Goal: Book appointment/travel/reservation

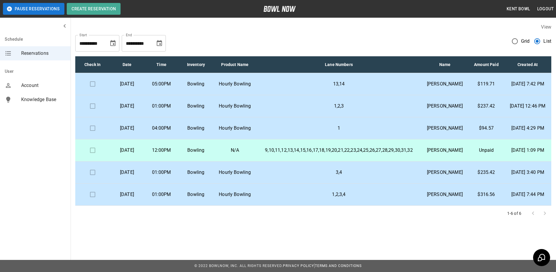
click at [144, 95] on td "Tuesday, September 9th" at bounding box center [127, 84] width 34 height 22
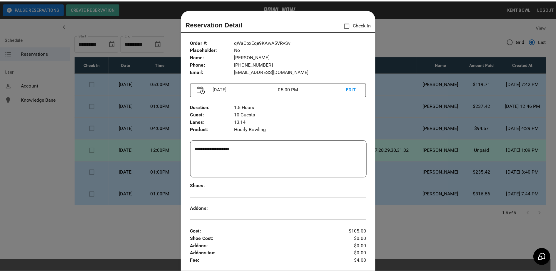
scroll to position [9, 0]
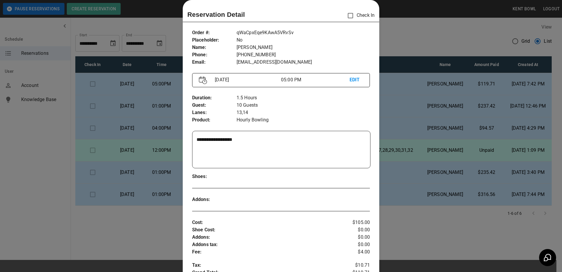
drag, startPoint x: 51, startPoint y: 162, endPoint x: 35, endPoint y: 183, distance: 27.1
click at [35, 183] on div at bounding box center [281, 136] width 562 height 272
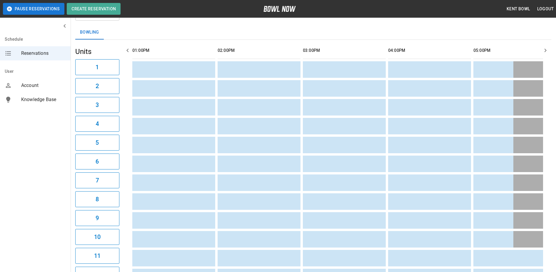
scroll to position [15, 0]
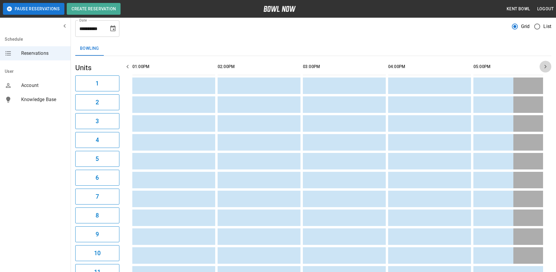
click at [546, 65] on icon "button" at bounding box center [545, 66] width 7 height 7
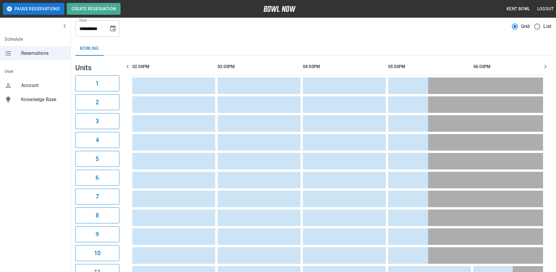
click at [546, 65] on icon "button" at bounding box center [545, 66] width 7 height 7
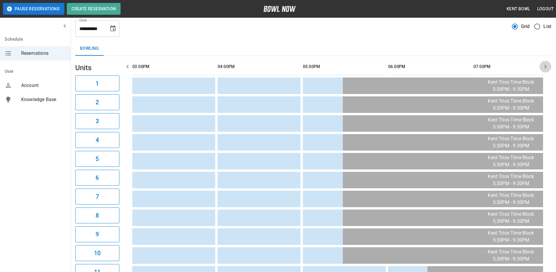
click at [546, 65] on icon "button" at bounding box center [545, 66] width 7 height 7
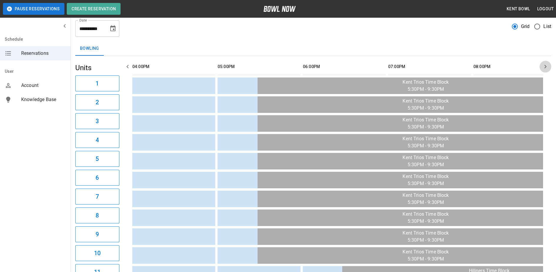
click at [546, 65] on icon "button" at bounding box center [545, 66] width 7 height 7
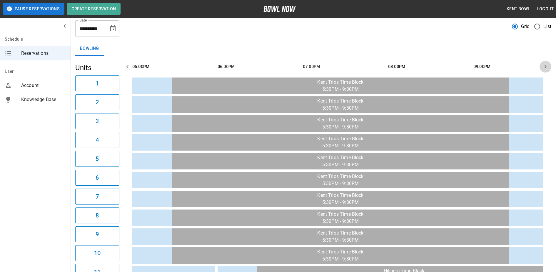
click at [546, 65] on icon "button" at bounding box center [545, 66] width 7 height 7
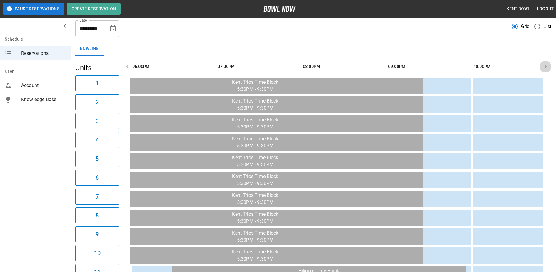
click at [546, 65] on icon "button" at bounding box center [545, 66] width 7 height 7
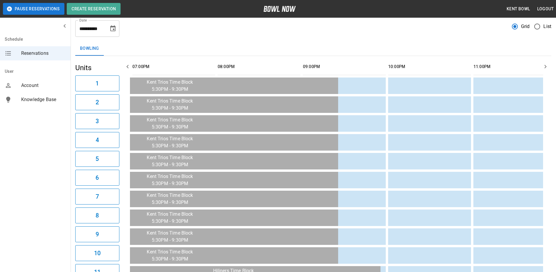
click at [546, 65] on icon "button" at bounding box center [545, 66] width 7 height 7
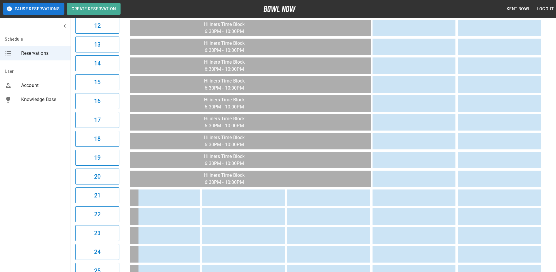
scroll to position [294, 0]
